Goal: Communication & Community: Connect with others

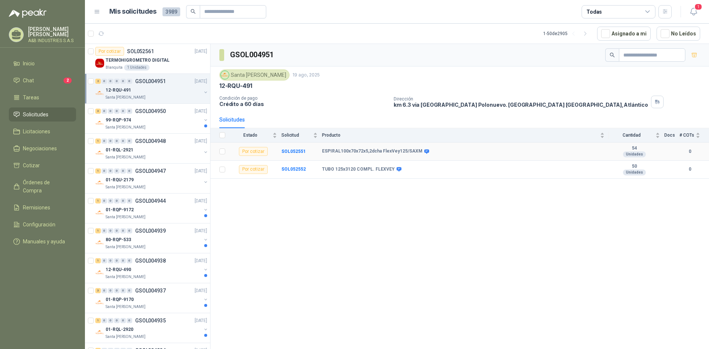
scroll to position [1203, 0]
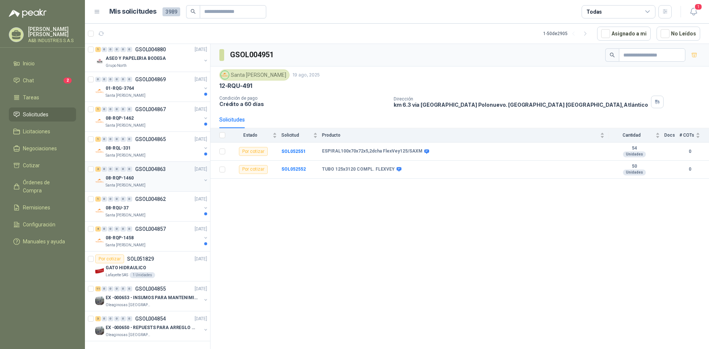
click at [163, 173] on div "08-RQP-1460" at bounding box center [154, 177] width 96 height 9
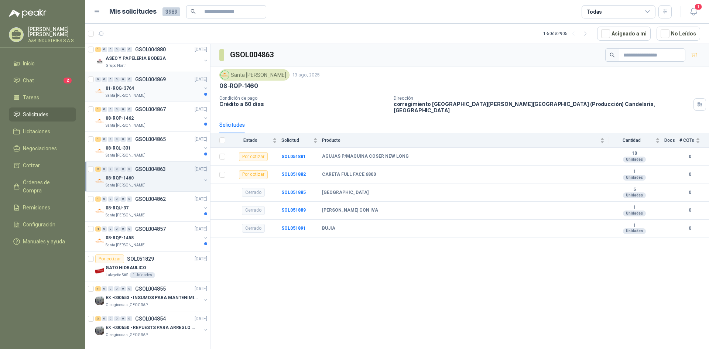
click at [137, 93] on p "Santa [PERSON_NAME]" at bounding box center [126, 96] width 40 height 6
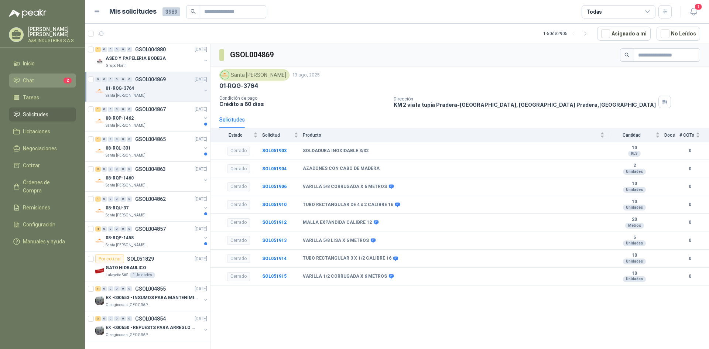
click at [52, 81] on li "Chat 2" at bounding box center [42, 80] width 58 height 8
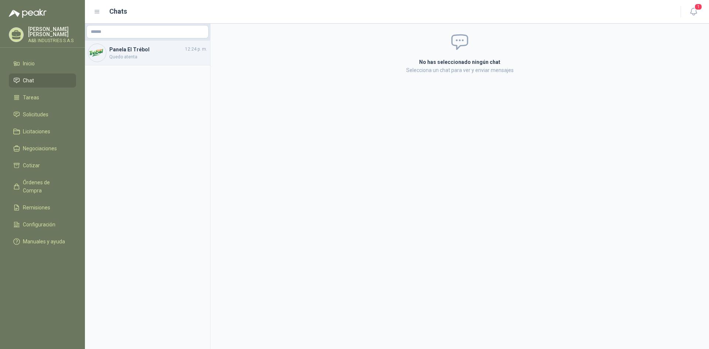
click at [140, 54] on span "Quedo atenta" at bounding box center [158, 57] width 98 height 7
